Goal: Task Accomplishment & Management: Use online tool/utility

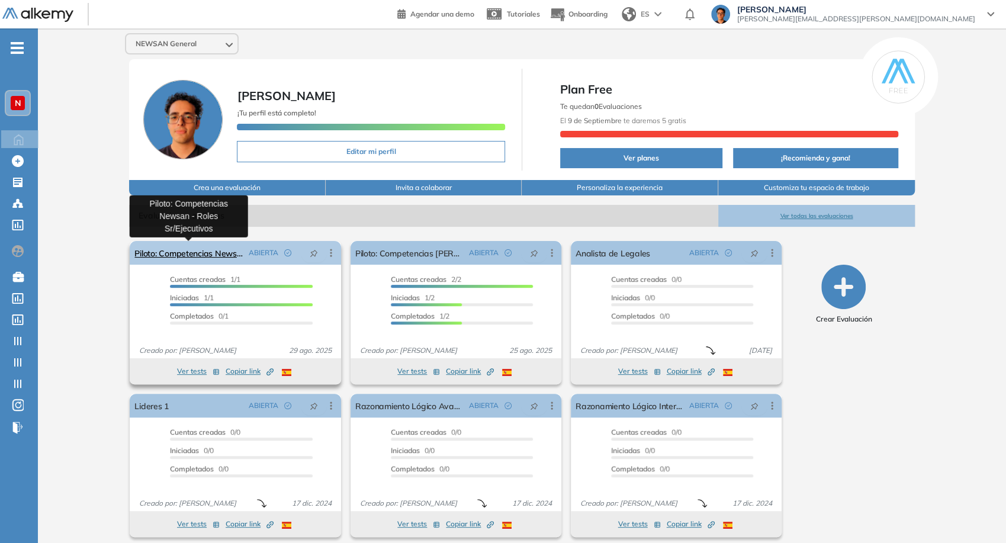
click at [201, 252] on link "Piloto: Competencias Newsan - Roles Sr/Ejecutivos" at bounding box center [188, 253] width 109 height 24
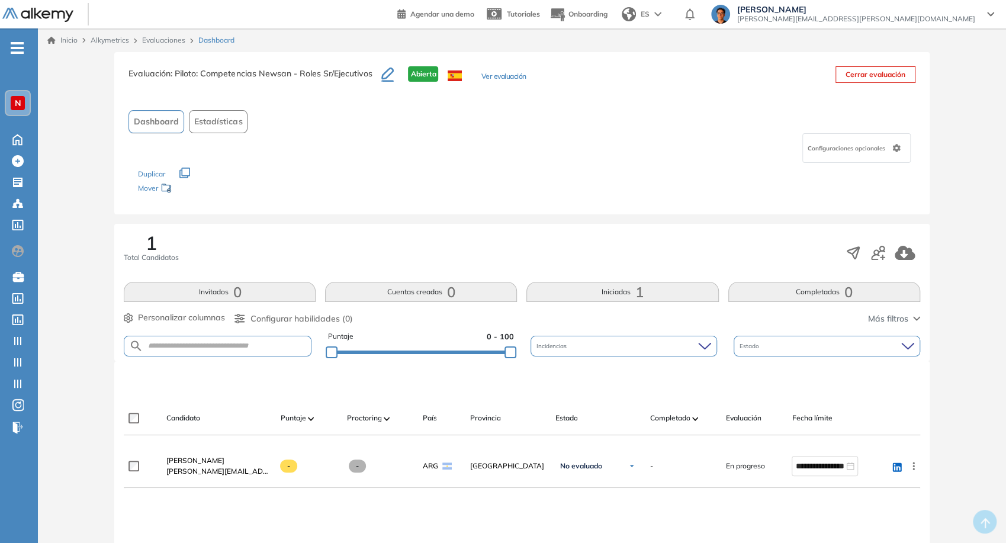
click at [291, 320] on span "Configurar habilidades (0)" at bounding box center [301, 319] width 102 height 12
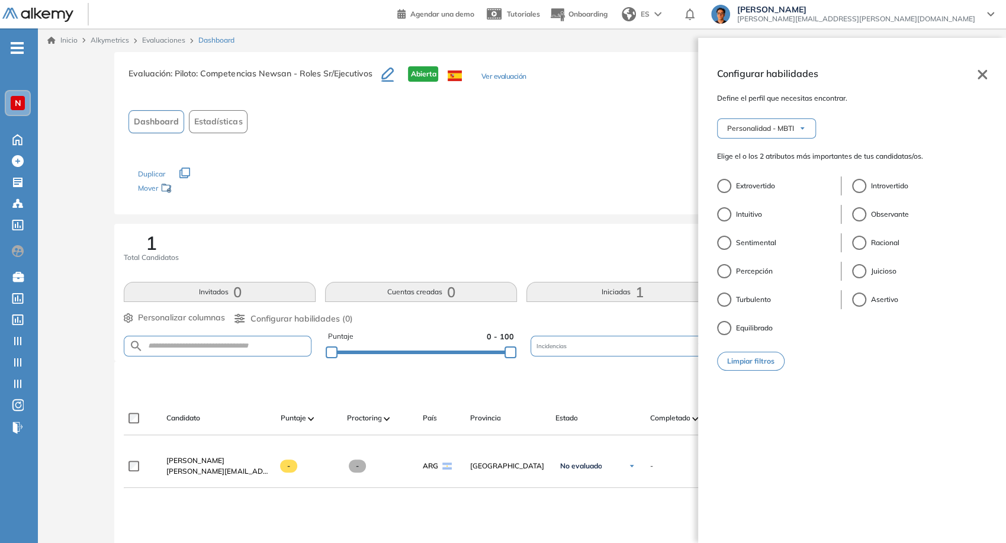
click at [753, 139] on div "Personalidad - MBTI Personalidad - MBTI" at bounding box center [852, 129] width 270 height 30
click at [754, 137] on div "Personalidad - MBTI" at bounding box center [768, 128] width 93 height 19
click at [985, 76] on icon at bounding box center [982, 74] width 9 height 9
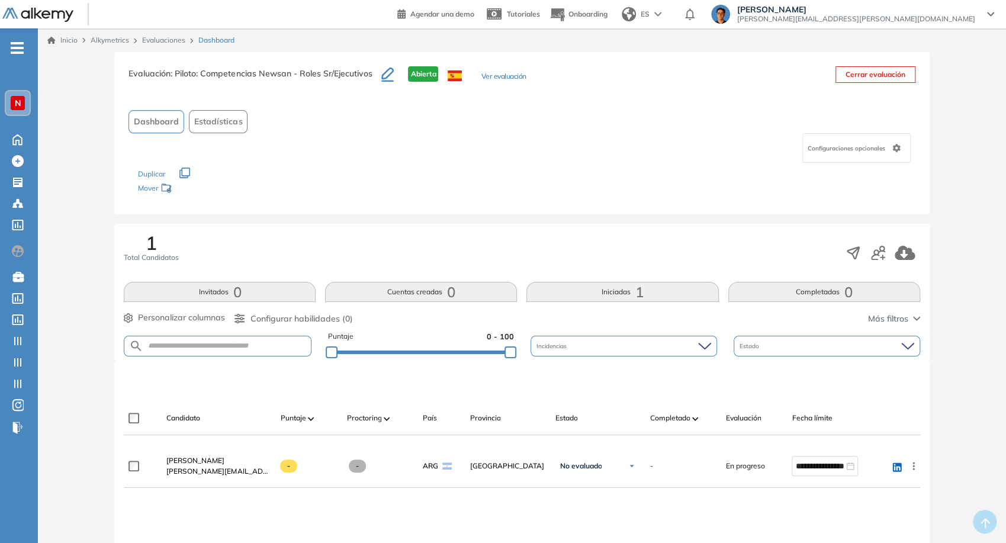
click at [166, 40] on link "Evaluaciones" at bounding box center [163, 40] width 43 height 9
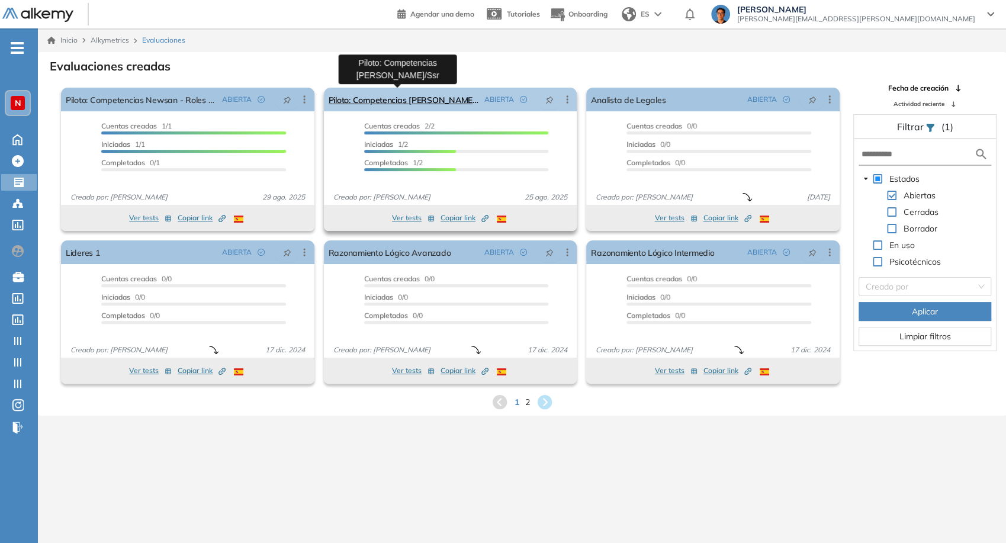
click at [416, 109] on link "Piloto: Competencias [PERSON_NAME]/Ssr" at bounding box center [405, 100] width 152 height 24
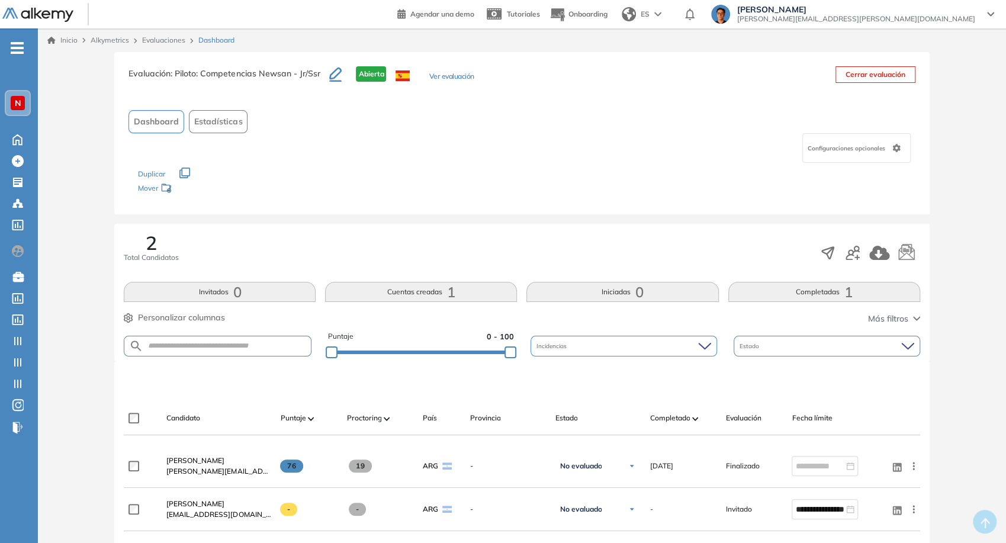
click at [162, 36] on link "Evaluaciones" at bounding box center [163, 40] width 43 height 9
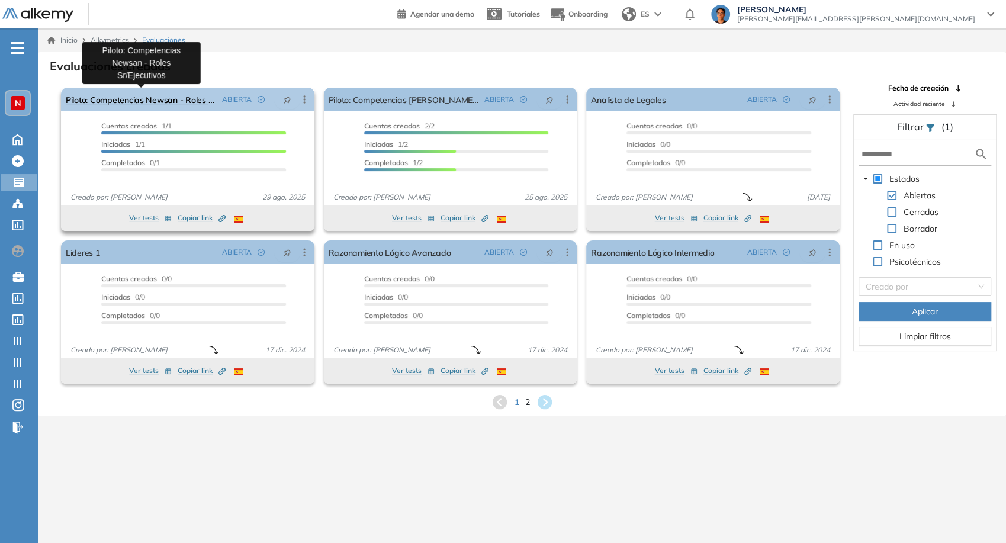
click at [173, 103] on link "Piloto: Competencias Newsan - Roles Sr/Ejecutivos" at bounding box center [142, 100] width 152 height 24
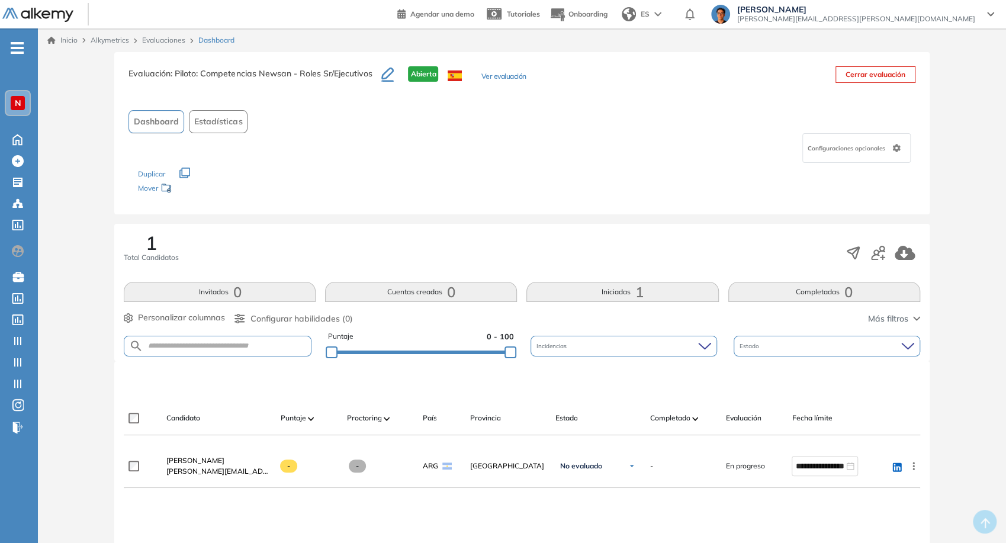
click at [274, 317] on span "Configurar habilidades (0)" at bounding box center [301, 319] width 102 height 12
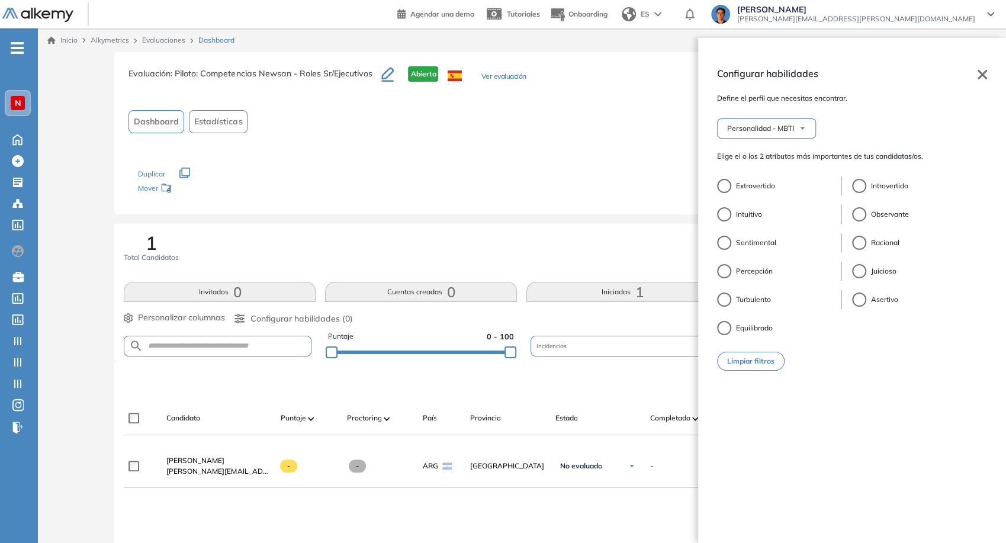
click at [793, 129] on span "Personalidad - MBTI" at bounding box center [760, 128] width 67 height 9
click at [744, 275] on span "Percepción" at bounding box center [754, 271] width 37 height 11
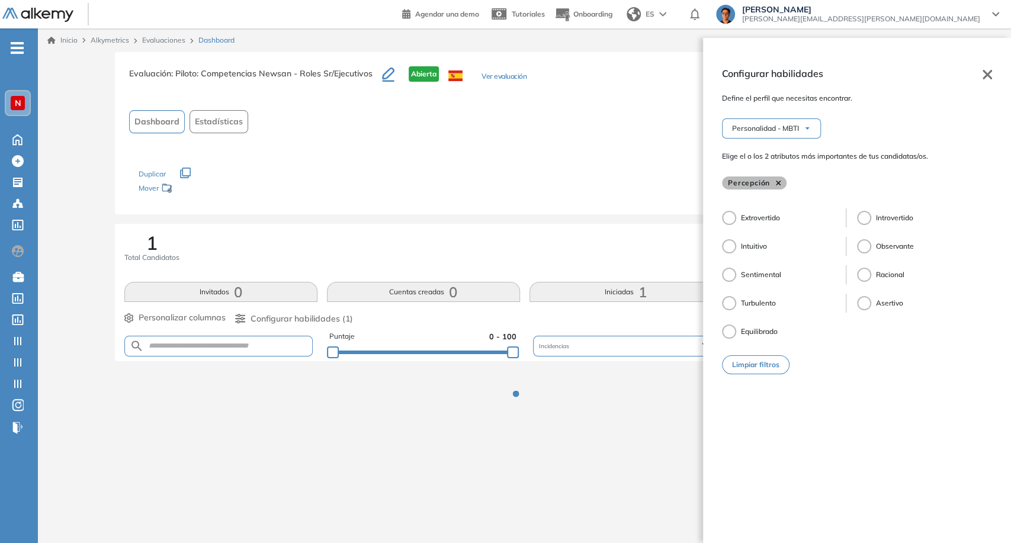
click at [779, 182] on icon at bounding box center [778, 183] width 5 height 5
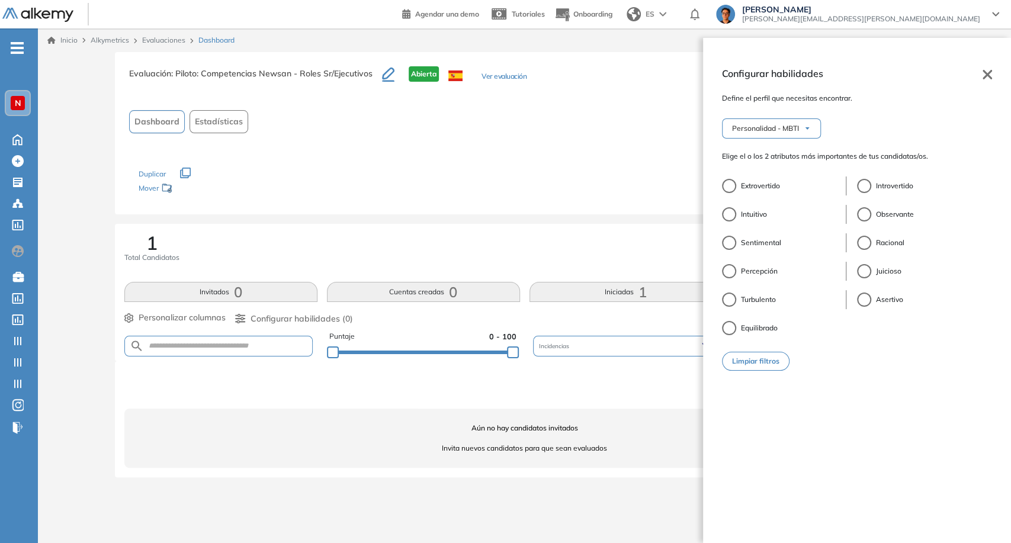
drag, startPoint x: 992, startPoint y: 68, endPoint x: 989, endPoint y: 82, distance: 15.2
click at [993, 68] on div "Configurar habilidades Define el perfil que necesitas encontrar. Personalidad -…" at bounding box center [857, 290] width 308 height 505
click at [987, 81] on div "Configurar habilidades Define el perfil que necesitas encontrar. Personalidad -…" at bounding box center [857, 290] width 308 height 505
click at [985, 73] on icon at bounding box center [986, 74] width 9 height 9
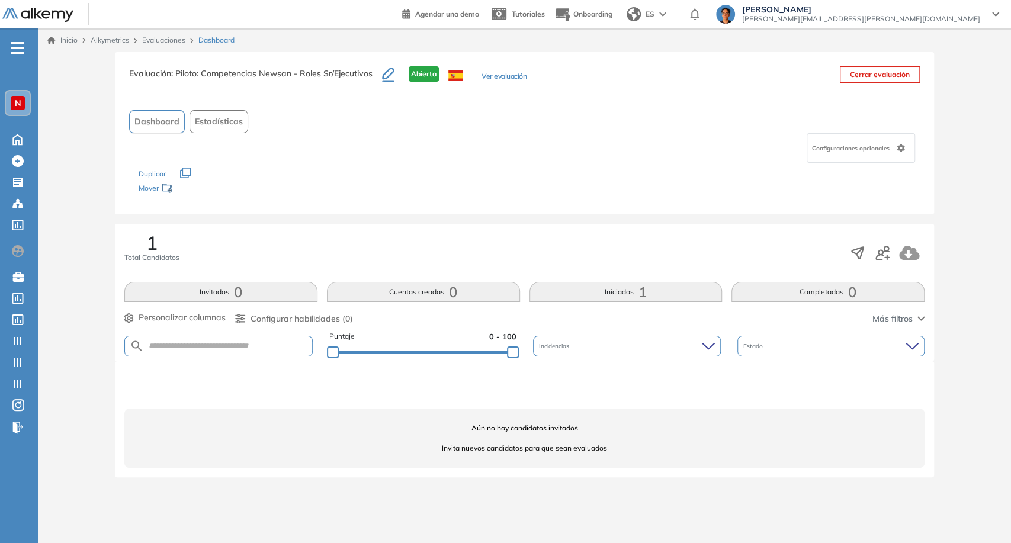
click at [158, 39] on link "Evaluaciones" at bounding box center [163, 40] width 43 height 9
